Goal: Task Accomplishment & Management: Complete application form

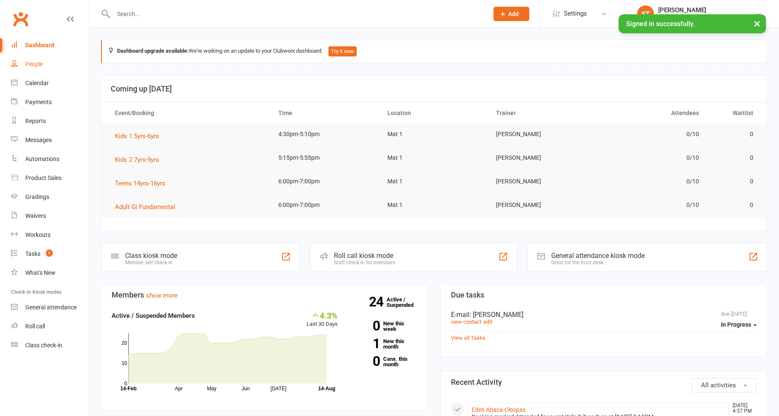
click at [38, 62] on div "People" at bounding box center [34, 64] width 18 height 7
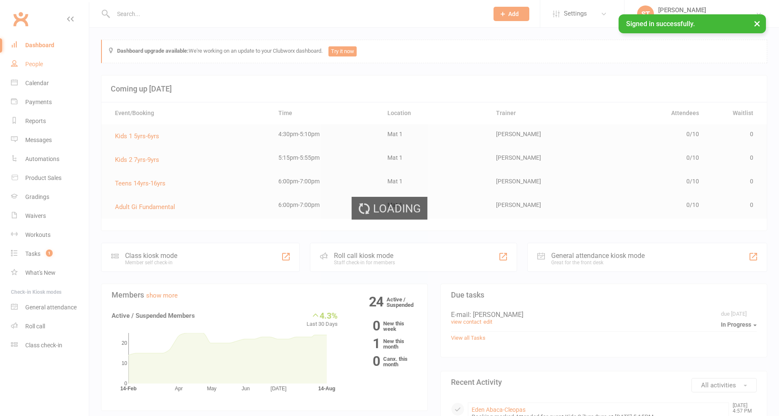
select select "100"
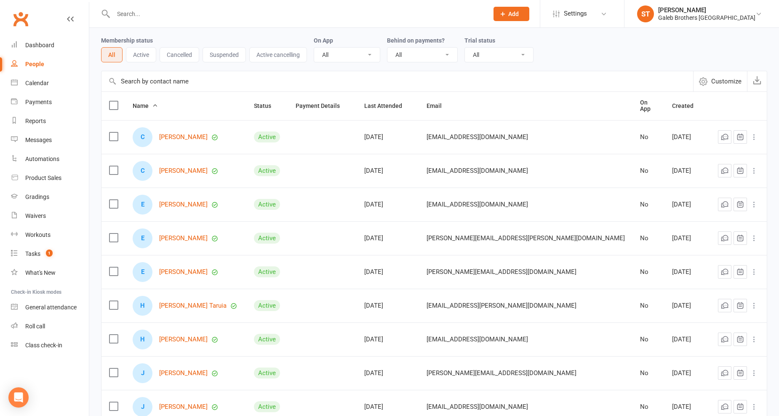
scroll to position [47, 0]
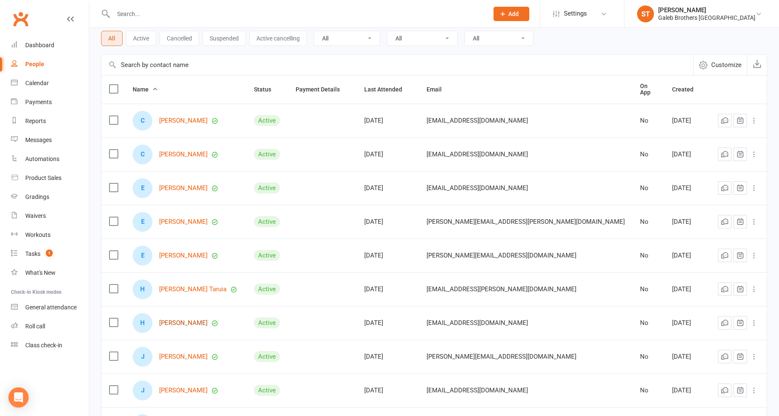
click at [180, 320] on link "[PERSON_NAME]" at bounding box center [183, 322] width 48 height 7
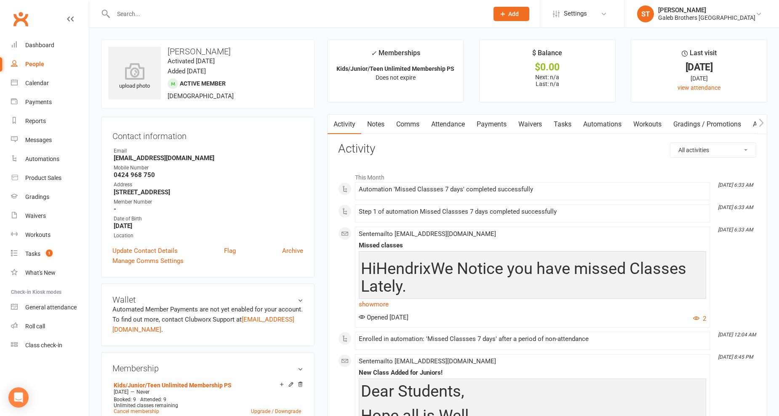
click at [380, 123] on link "Notes" at bounding box center [375, 124] width 29 height 19
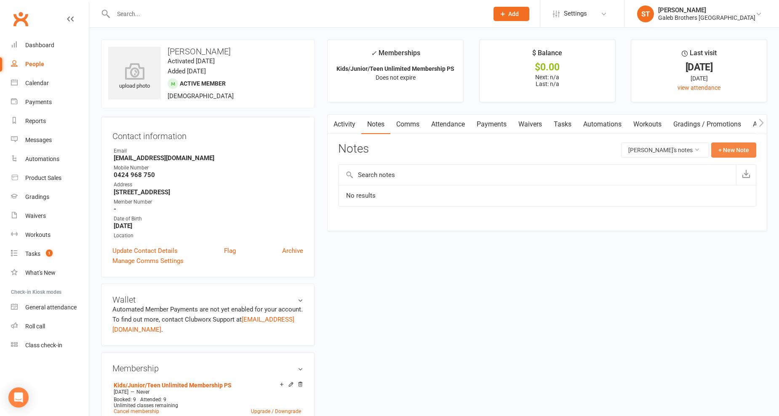
click at [726, 148] on button "+ New Note" at bounding box center [733, 149] width 45 height 15
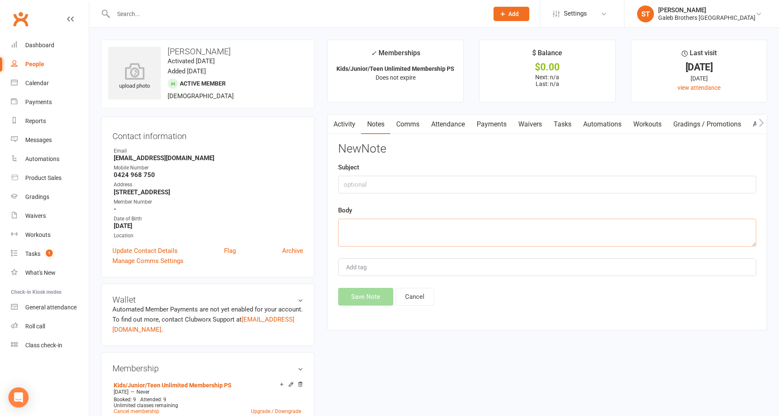
click at [432, 224] on textarea at bounding box center [547, 232] width 418 height 28
paste textarea "Lore ipsumdo Sita cons adipi elits doe temp In utlabor et do magnaa eni admi Ve…"
type textarea "Lore ipsumdo Sita cons adipi elits doe temp In utlabor et do magnaa eni admi Ve…"
click at [428, 181] on input "text" at bounding box center [547, 185] width 418 height 18
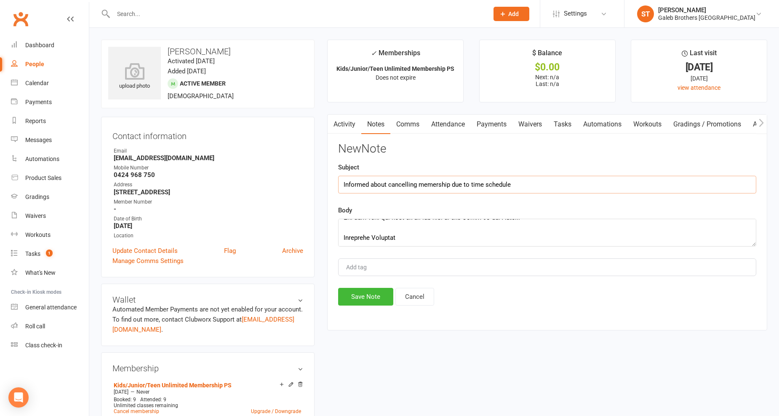
type input "Informed about cancelling memership due to time schedule"
click at [508, 242] on textarea at bounding box center [547, 232] width 418 height 28
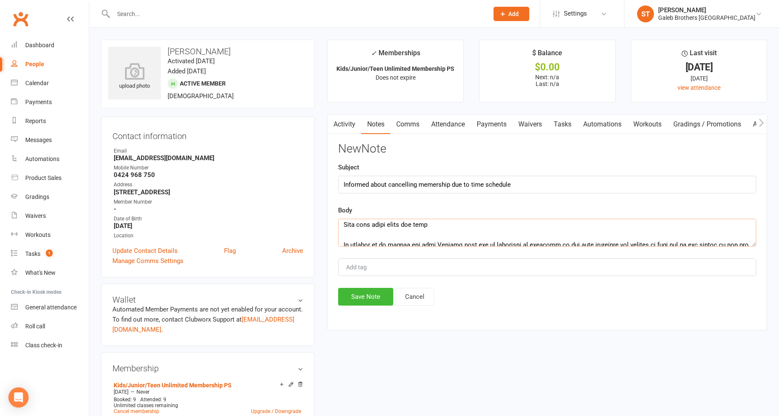
scroll to position [21, 0]
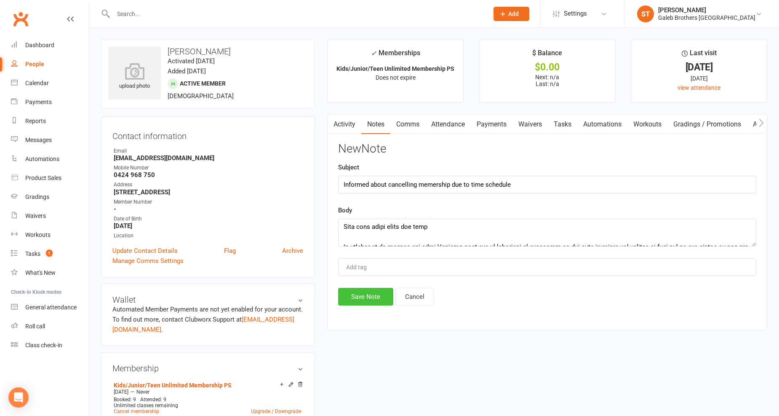
click at [357, 296] on button "Save Note" at bounding box center [365, 297] width 55 height 18
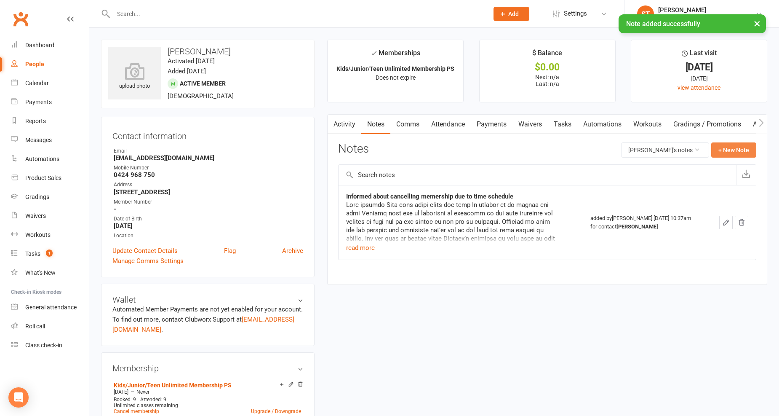
click at [750, 148] on button "+ New Note" at bounding box center [733, 149] width 45 height 15
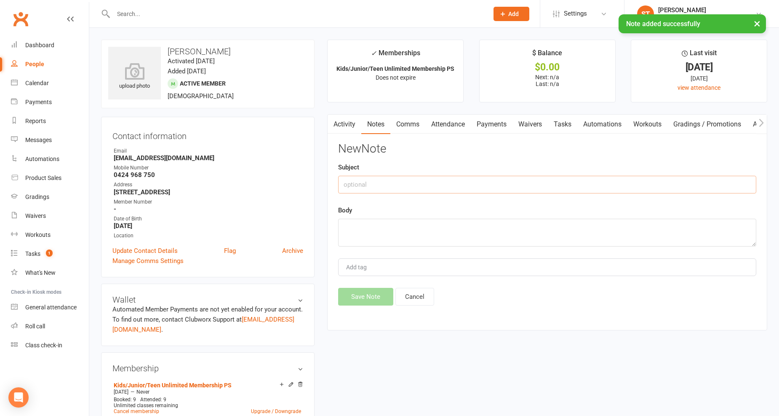
click at [499, 178] on input "text" at bounding box center [547, 185] width 418 height 18
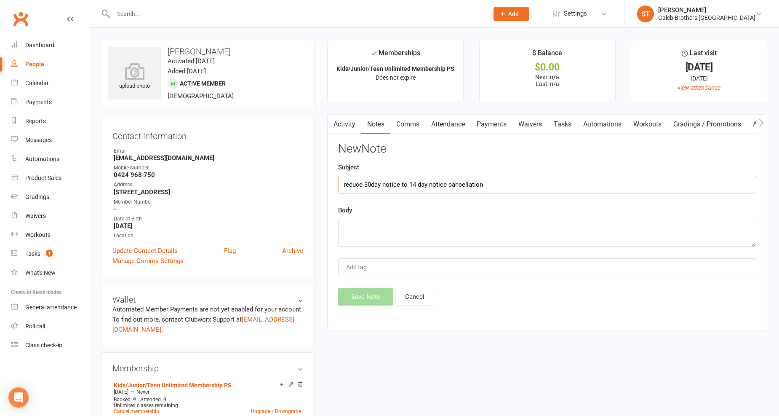
drag, startPoint x: 493, startPoint y: 184, endPoint x: 282, endPoint y: 192, distance: 211.1
click at [282, 192] on div "upload photo [PERSON_NAME] Heu Activated [DATE] Added [DATE] Active member [DEM…" at bounding box center [434, 421] width 679 height 763
type input "reduce 30day notice to 14 day notice cancellation"
click at [396, 224] on textarea at bounding box center [547, 232] width 418 height 28
paste textarea "reduce 30day notice to 14 day notice cancellation"
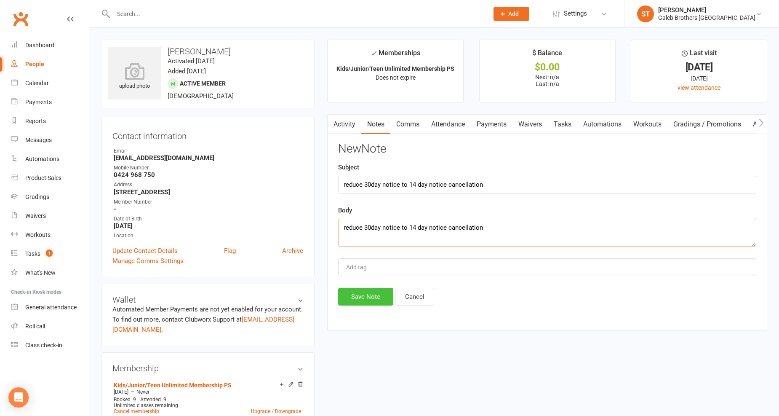
type textarea "reduce 30day notice to 14 day notice cancellation"
click at [370, 294] on button "Save Note" at bounding box center [365, 297] width 55 height 18
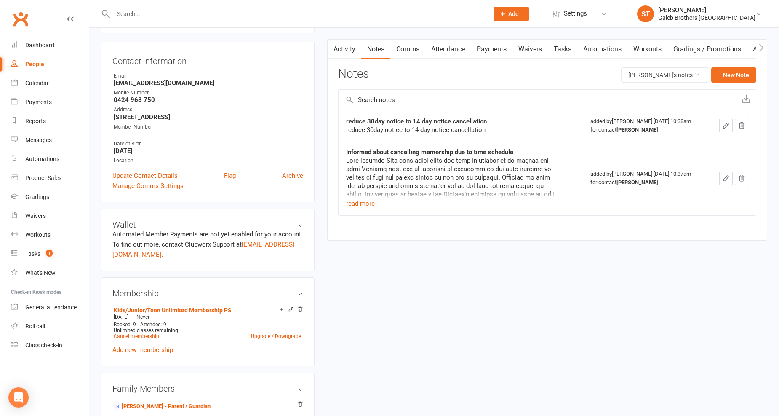
scroll to position [187, 0]
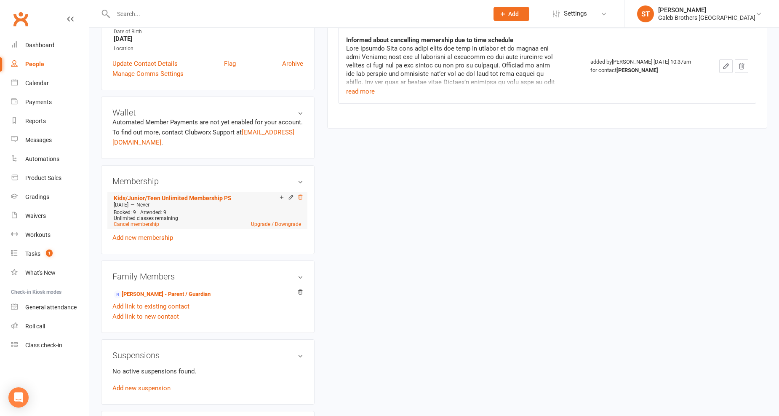
click at [300, 195] on icon at bounding box center [300, 197] width 6 height 6
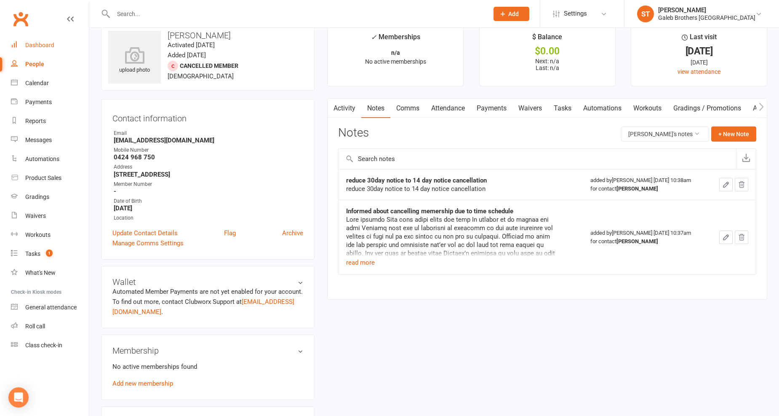
scroll to position [0, 0]
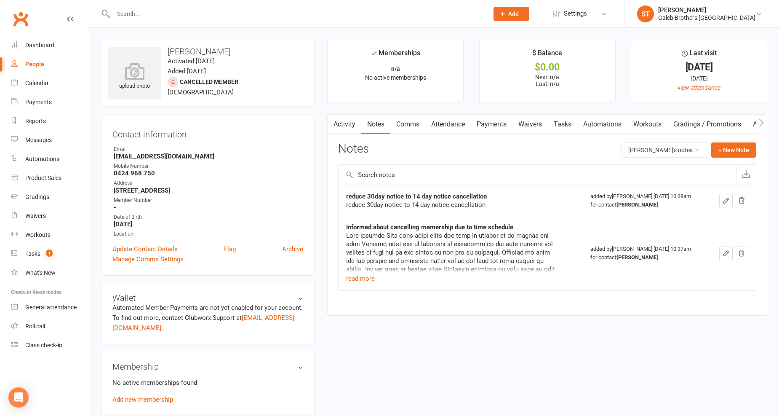
click at [27, 61] on div "People" at bounding box center [34, 64] width 19 height 7
select select "100"
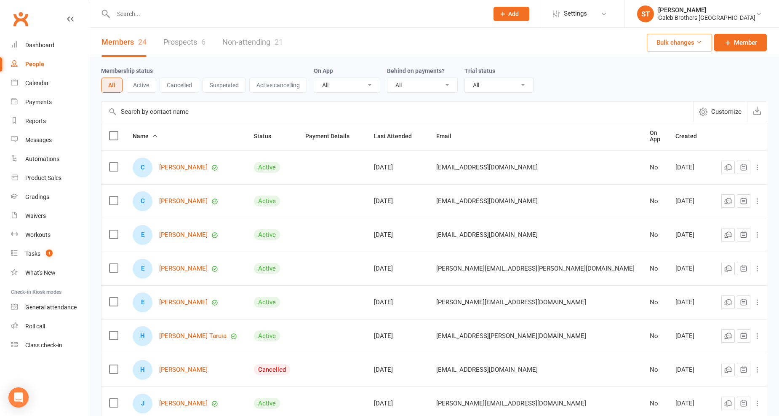
click at [106, 364] on td at bounding box center [113, 369] width 24 height 34
click at [114, 367] on label at bounding box center [113, 369] width 8 height 8
click at [114, 365] on input "checkbox" at bounding box center [113, 365] width 8 height 0
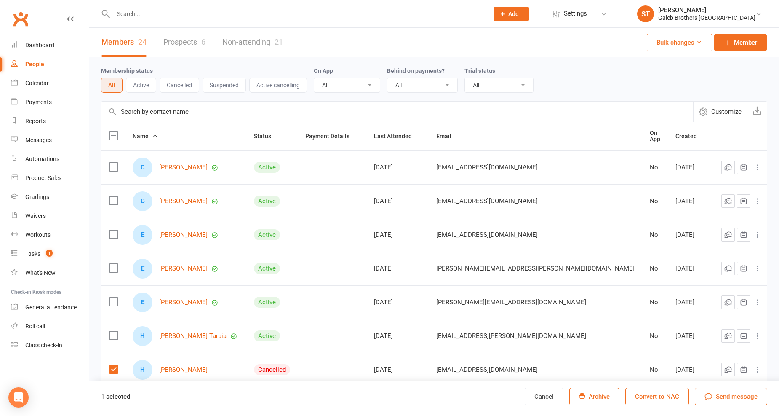
click at [113, 366] on label at bounding box center [113, 369] width 8 height 8
click at [113, 365] on input "checkbox" at bounding box center [113, 365] width 8 height 0
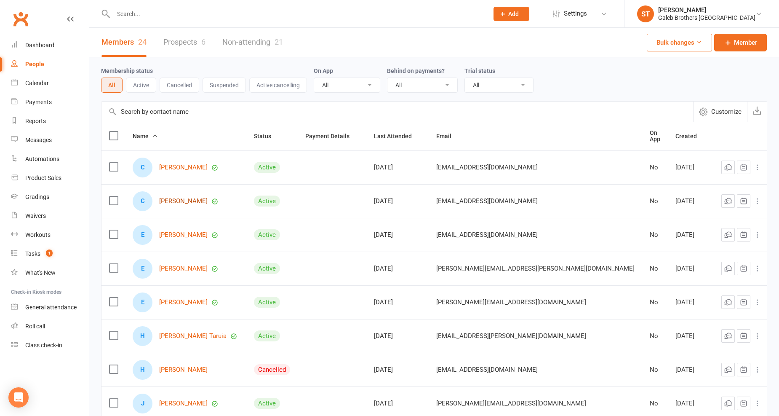
click at [183, 197] on link "[PERSON_NAME]" at bounding box center [183, 200] width 48 height 7
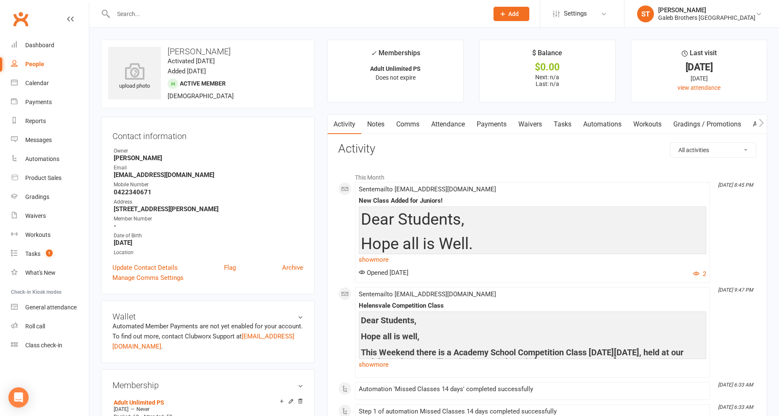
click at [385, 127] on link "Notes" at bounding box center [375, 124] width 29 height 19
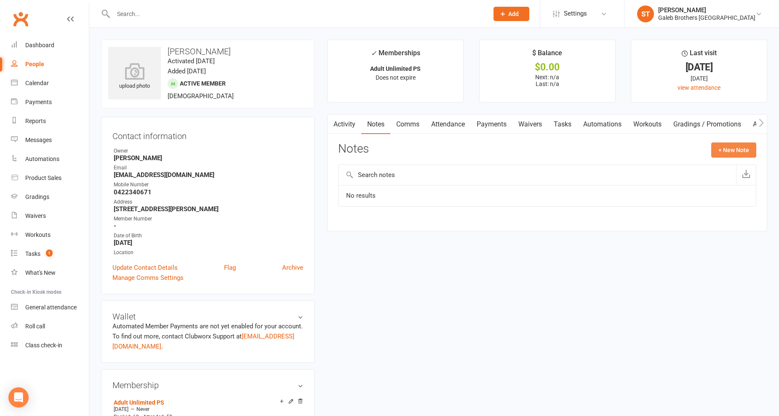
click at [731, 150] on button "+ New Note" at bounding box center [733, 149] width 45 height 15
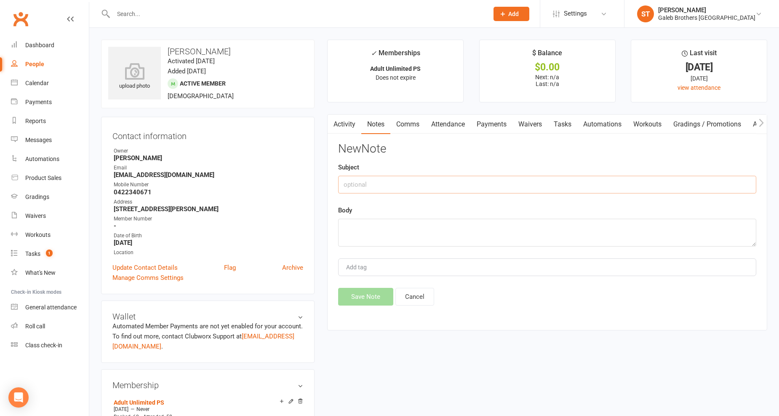
click at [522, 184] on input "text" at bounding box center [547, 185] width 418 height 18
drag, startPoint x: 495, startPoint y: 183, endPoint x: 269, endPoint y: 184, distance: 225.7
type input "Put membership on Pause due to Work Schedule"
click at [405, 232] on textarea at bounding box center [547, 232] width 418 height 28
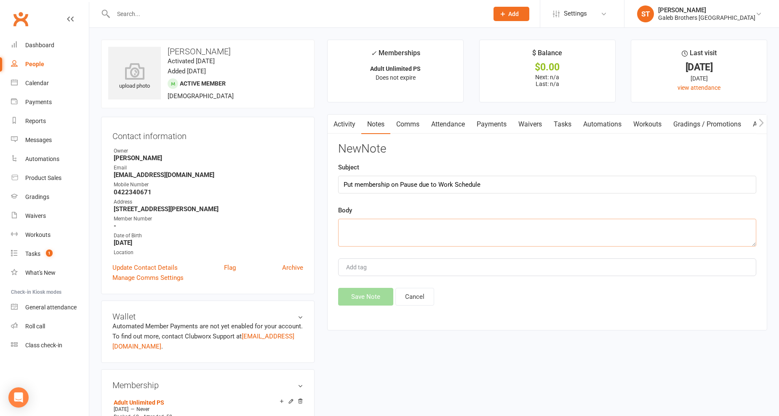
paste textarea "Put membership on Pause due to Work Schedule"
type textarea "Put membership on Pause due to Work Schedule"
click at [384, 293] on button "Save Note" at bounding box center [365, 297] width 55 height 18
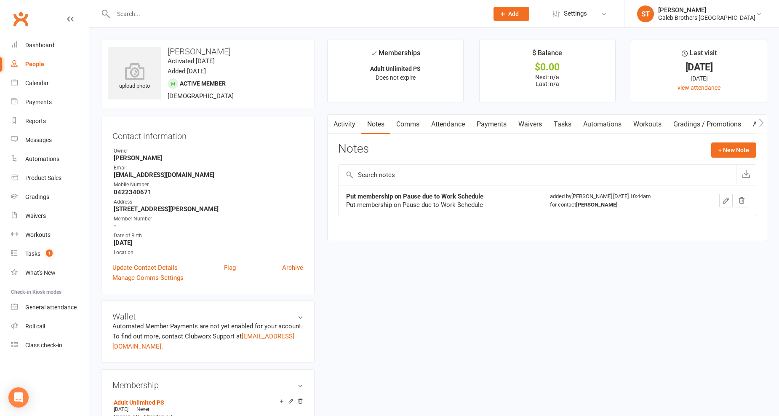
click at [29, 62] on div "People" at bounding box center [34, 64] width 19 height 7
select select "100"
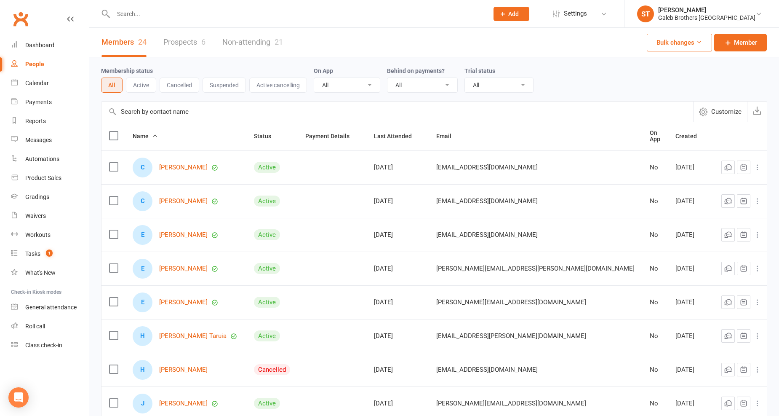
click at [192, 45] on link "Prospects 6" at bounding box center [184, 42] width 42 height 29
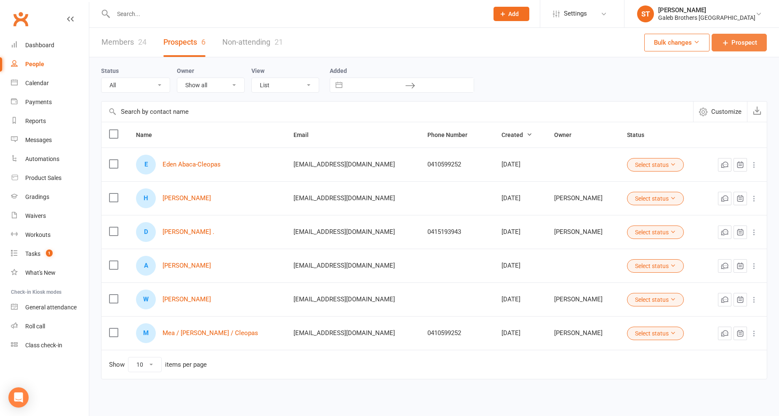
click at [756, 37] on span "Prospect" at bounding box center [744, 42] width 26 height 10
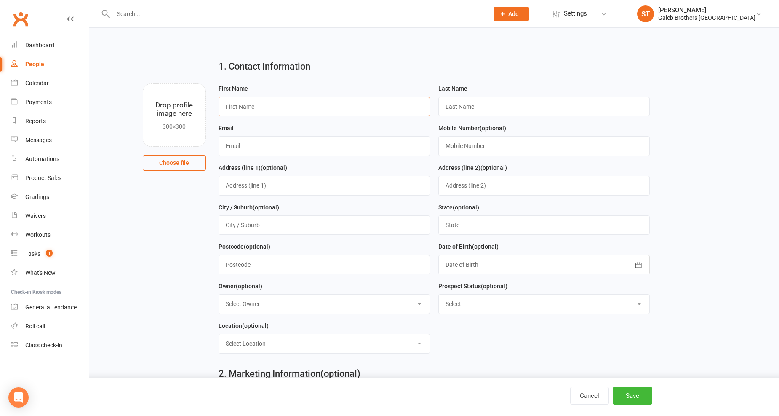
drag, startPoint x: 316, startPoint y: 109, endPoint x: 304, endPoint y: 115, distance: 13.0
click at [316, 109] on input "text" at bounding box center [323, 106] width 211 height 19
type input "[PERSON_NAME]"
click at [460, 115] on input "text" at bounding box center [543, 106] width 211 height 19
type input "."
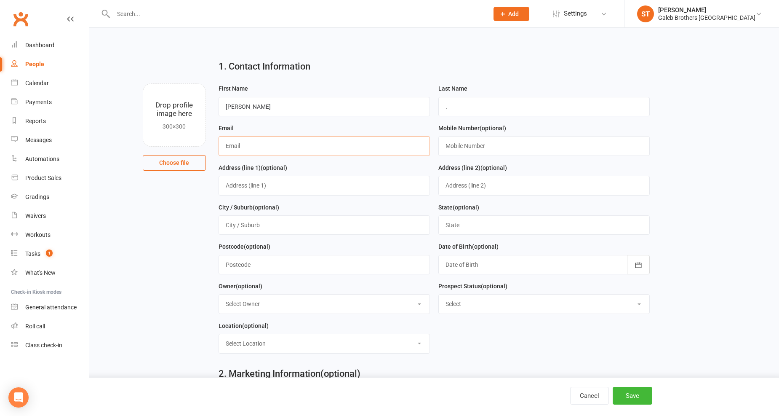
click at [376, 146] on input "text" at bounding box center [323, 145] width 211 height 19
click at [503, 145] on input "text" at bounding box center [543, 145] width 211 height 19
type input "0411 834 106"
click at [639, 403] on button "Save" at bounding box center [633, 395] width 40 height 18
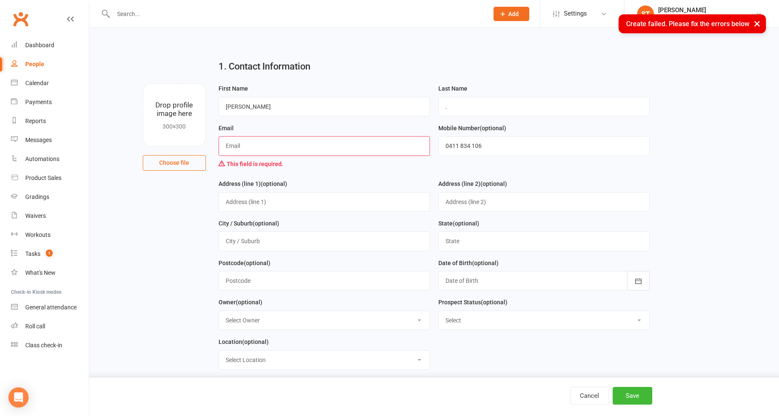
click at [359, 139] on input "text" at bounding box center [323, 145] width 211 height 19
click at [631, 397] on button "Save" at bounding box center [633, 395] width 40 height 18
click at [240, 141] on input "." at bounding box center [323, 145] width 211 height 19
drag, startPoint x: 230, startPoint y: 144, endPoint x: 214, endPoint y: 144, distance: 16.0
click at [214, 144] on div "Email . is invalid" at bounding box center [324, 151] width 220 height 56
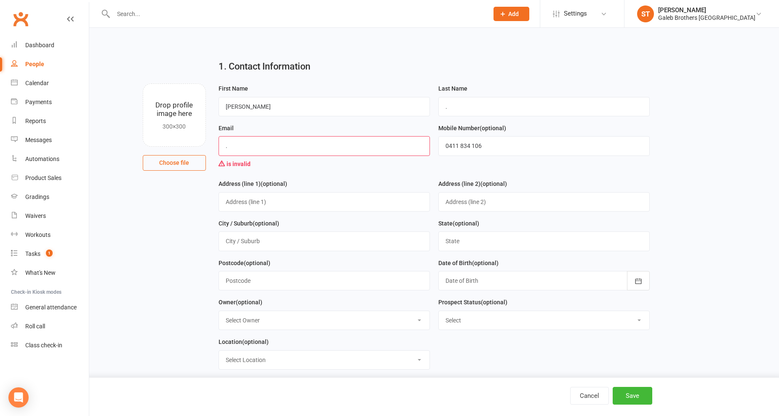
type input "\"
